Goal: Task Accomplishment & Management: Use online tool/utility

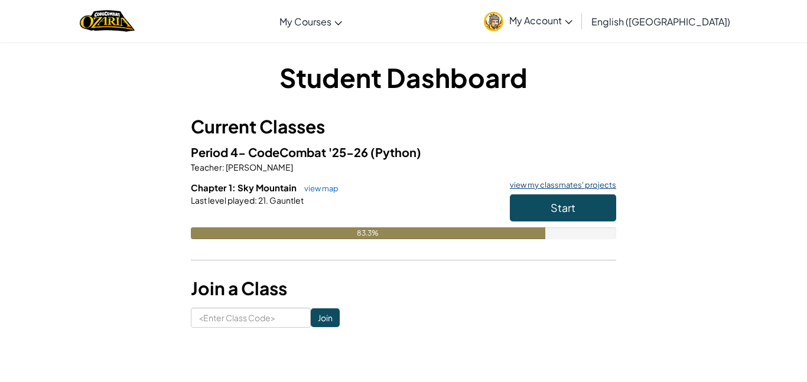
click at [553, 183] on link "view my classmates' projects" at bounding box center [560, 185] width 112 height 8
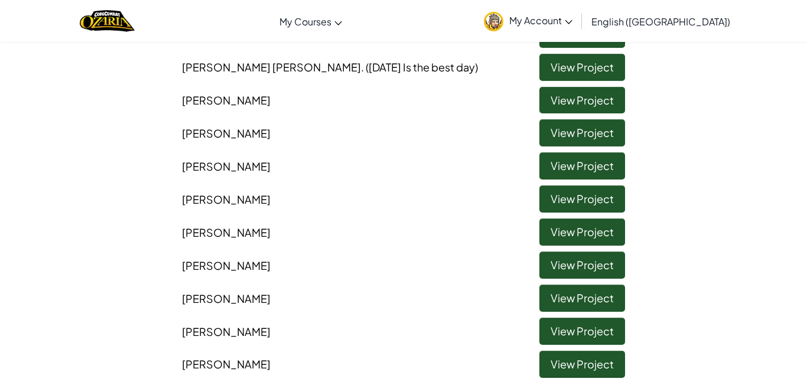
scroll to position [348, 0]
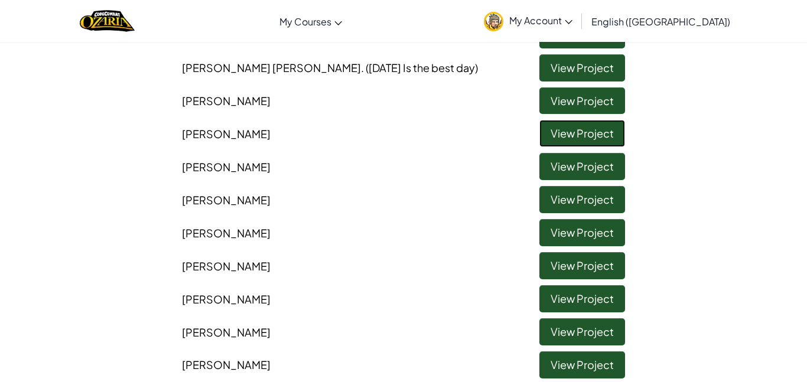
click at [566, 140] on link "View Project" at bounding box center [583, 133] width 86 height 27
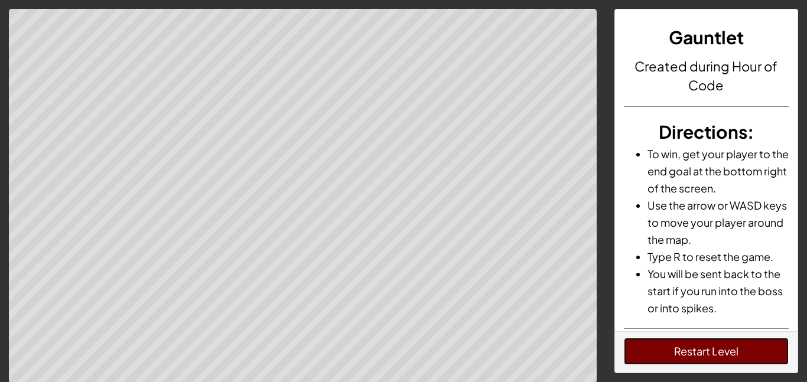
click at [691, 352] on button "Restart Level" at bounding box center [706, 351] width 165 height 27
click at [748, 347] on button "Restart Level" at bounding box center [706, 351] width 165 height 27
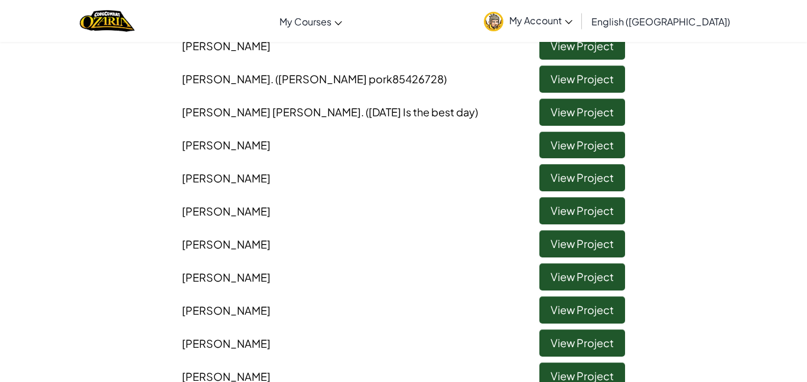
scroll to position [304, 0]
click at [543, 204] on link "View Project" at bounding box center [583, 210] width 86 height 27
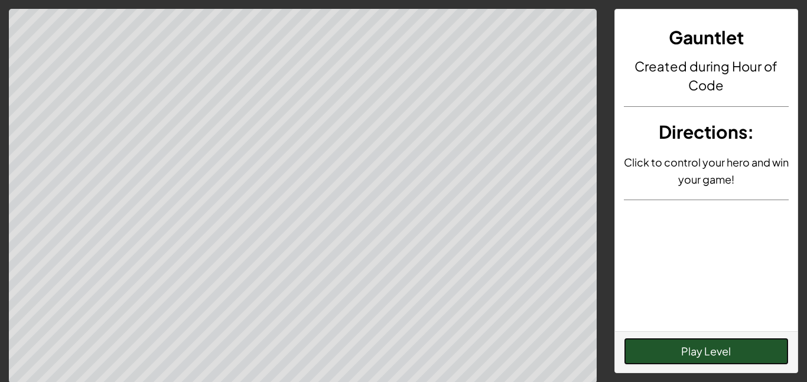
click at [645, 348] on button "Play Level" at bounding box center [706, 351] width 165 height 27
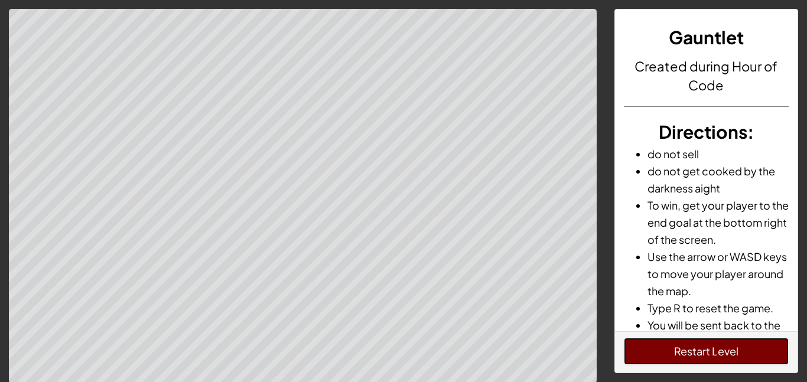
click at [667, 352] on button "Restart Level" at bounding box center [706, 351] width 165 height 27
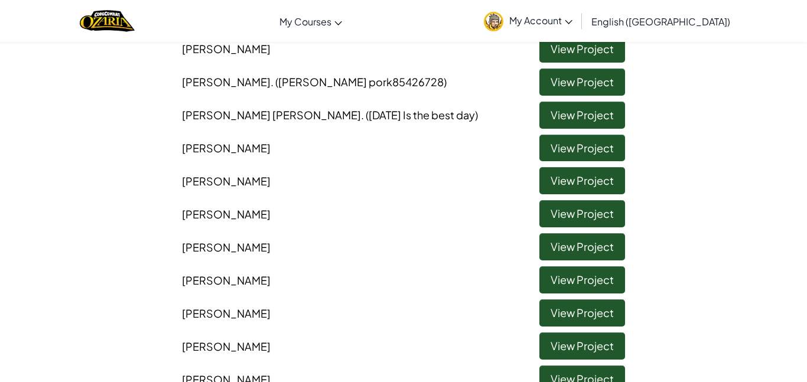
scroll to position [308, 0]
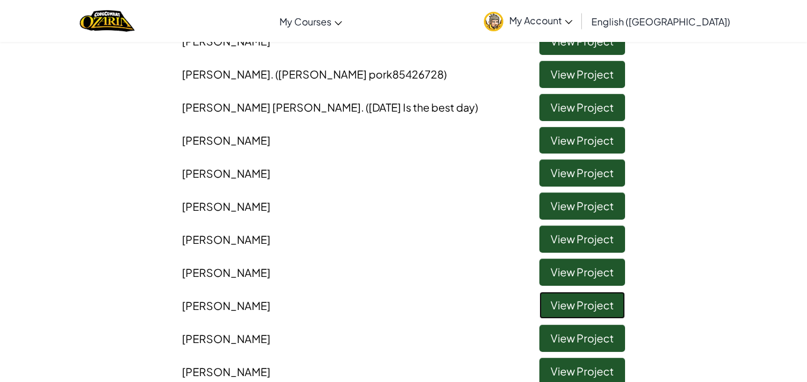
click at [584, 306] on link "View Project" at bounding box center [583, 305] width 86 height 27
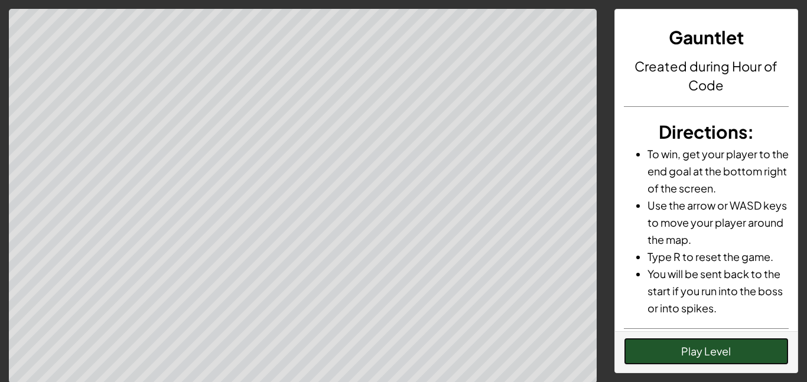
click at [691, 361] on button "Play Level" at bounding box center [706, 351] width 165 height 27
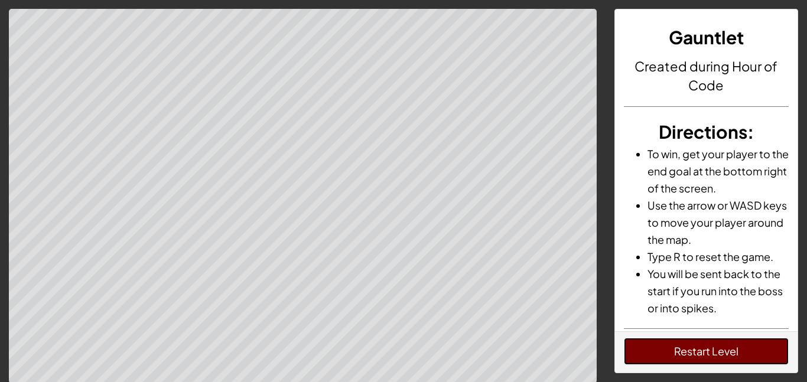
click at [691, 361] on button "Restart Level" at bounding box center [706, 351] width 165 height 27
click at [732, 353] on button "Restart Level" at bounding box center [706, 351] width 165 height 27
click at [732, 355] on button "Restart Level" at bounding box center [706, 351] width 165 height 27
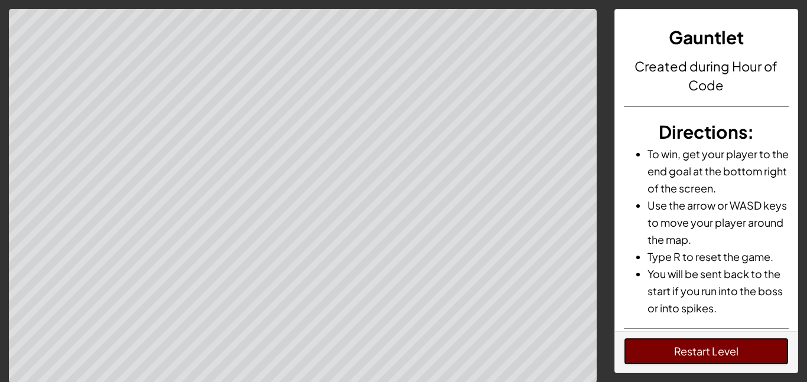
click at [732, 355] on button "Restart Level" at bounding box center [706, 351] width 165 height 27
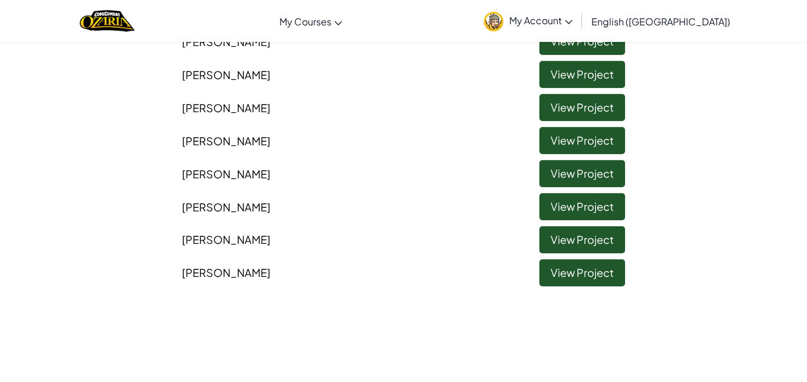
scroll to position [495, 0]
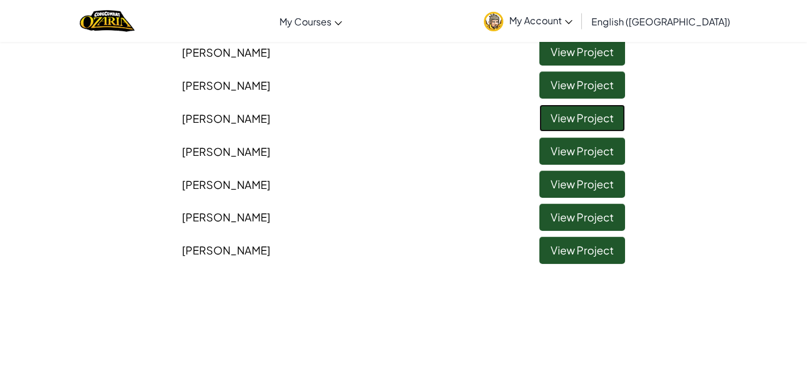
click at [553, 129] on link "View Project" at bounding box center [583, 118] width 86 height 27
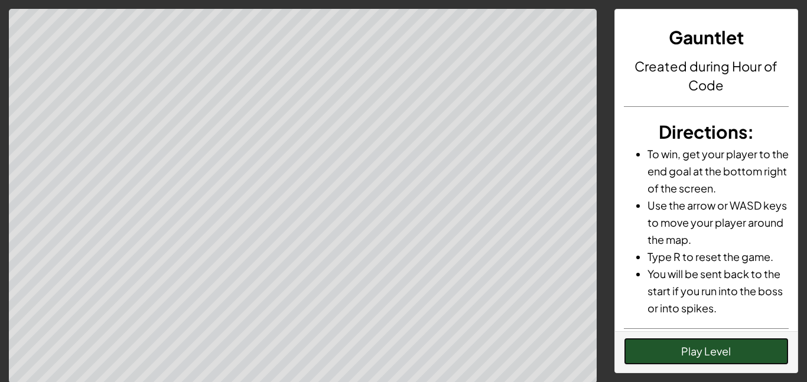
click at [673, 354] on button "Play Level" at bounding box center [706, 351] width 165 height 27
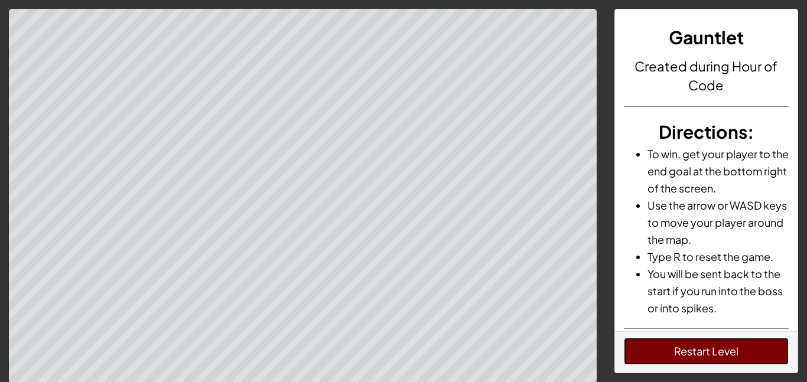
click at [678, 358] on button "Restart Level" at bounding box center [706, 351] width 165 height 27
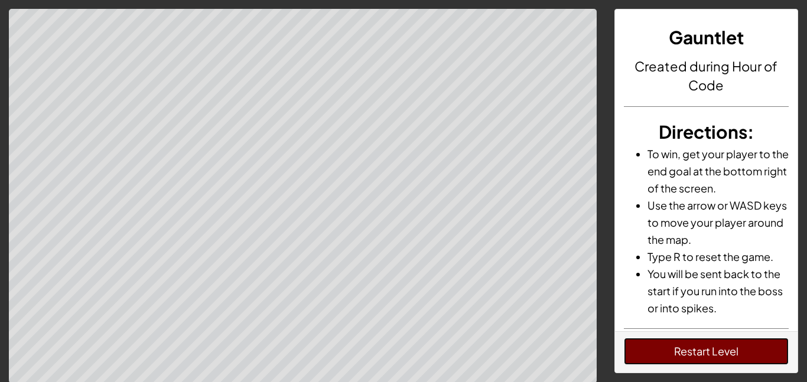
click at [675, 353] on button "Restart Level" at bounding box center [706, 351] width 165 height 27
click at [771, 374] on div "Gauntlet Created during Hour of Code Directions : To win, get your player to th…" at bounding box center [707, 196] width 202 height 375
click at [747, 361] on button "Restart Level" at bounding box center [706, 351] width 165 height 27
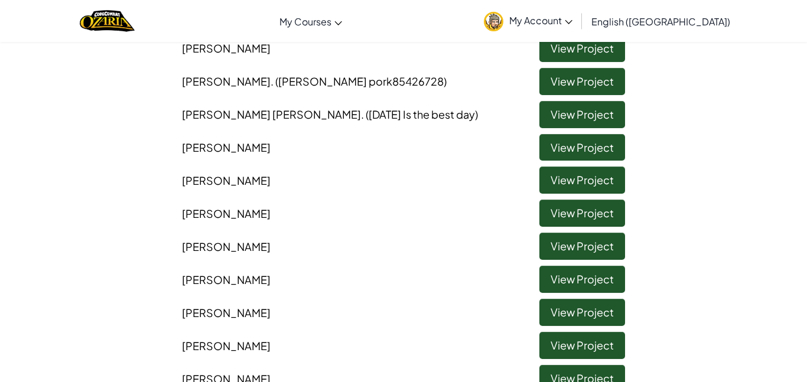
scroll to position [301, 0]
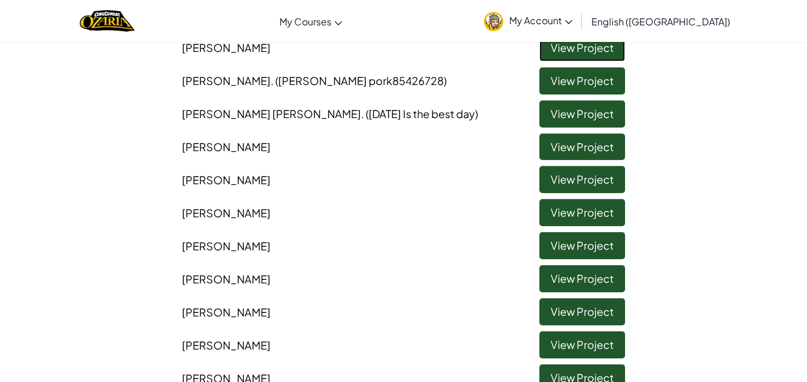
click at [561, 54] on link "View Project" at bounding box center [583, 47] width 86 height 27
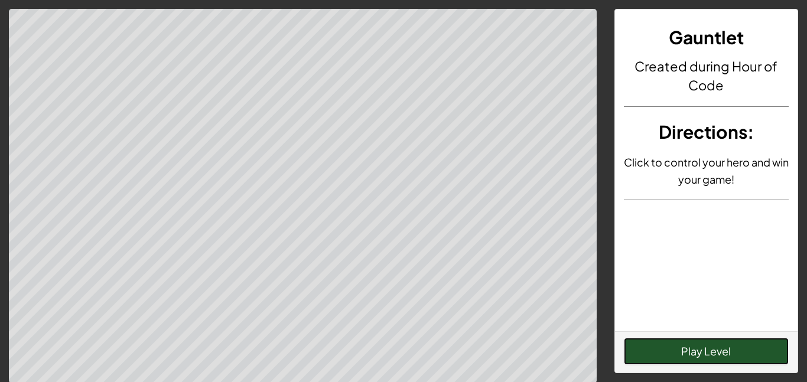
click at [693, 353] on button "Play Level" at bounding box center [706, 351] width 165 height 27
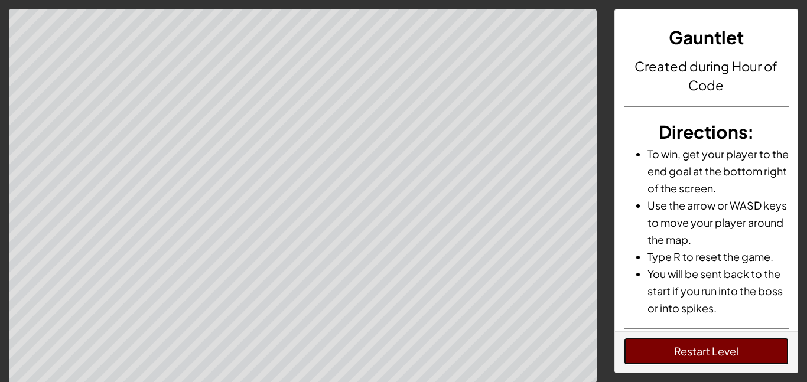
click at [693, 353] on button "Restart Level" at bounding box center [706, 351] width 165 height 27
click at [717, 350] on button "Restart Level" at bounding box center [706, 351] width 165 height 27
